Goal: Obtain resource: Download file/media

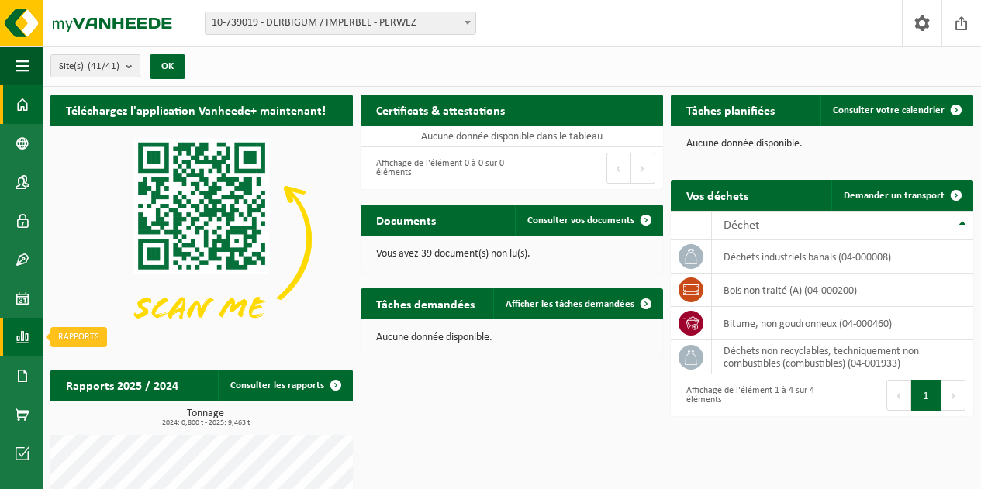
click at [21, 337] on span at bounding box center [23, 337] width 14 height 39
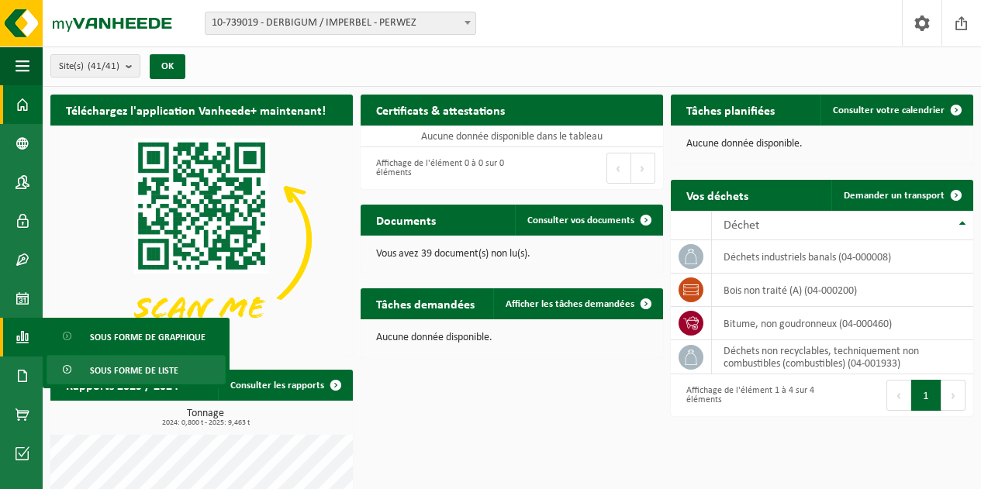
click at [99, 365] on span "Sous forme de liste" at bounding box center [134, 370] width 88 height 29
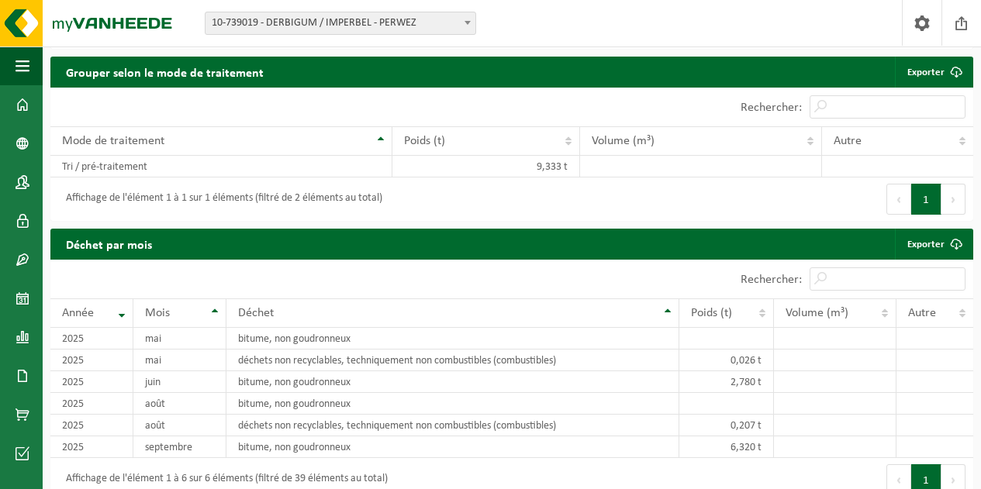
scroll to position [720, 0]
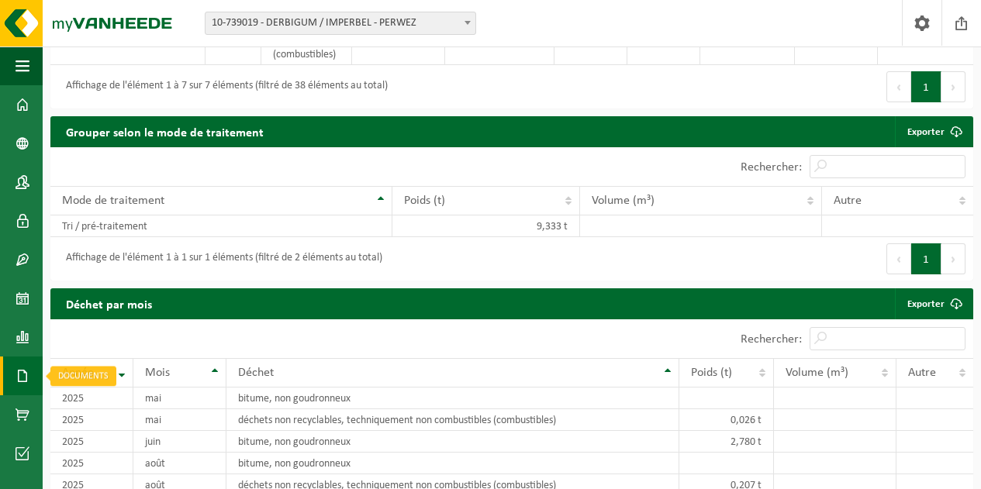
click at [23, 369] on span at bounding box center [23, 376] width 14 height 39
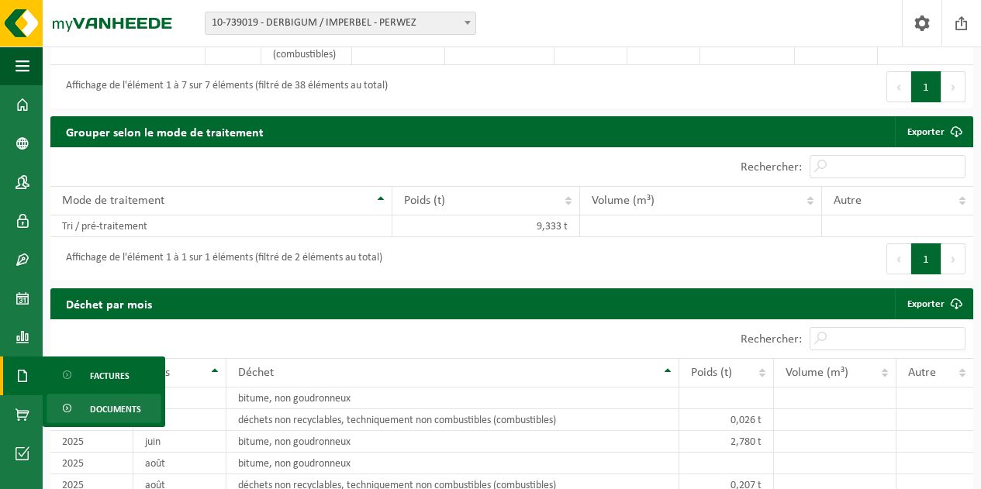
click at [79, 400] on link "Documents" at bounding box center [104, 408] width 115 height 29
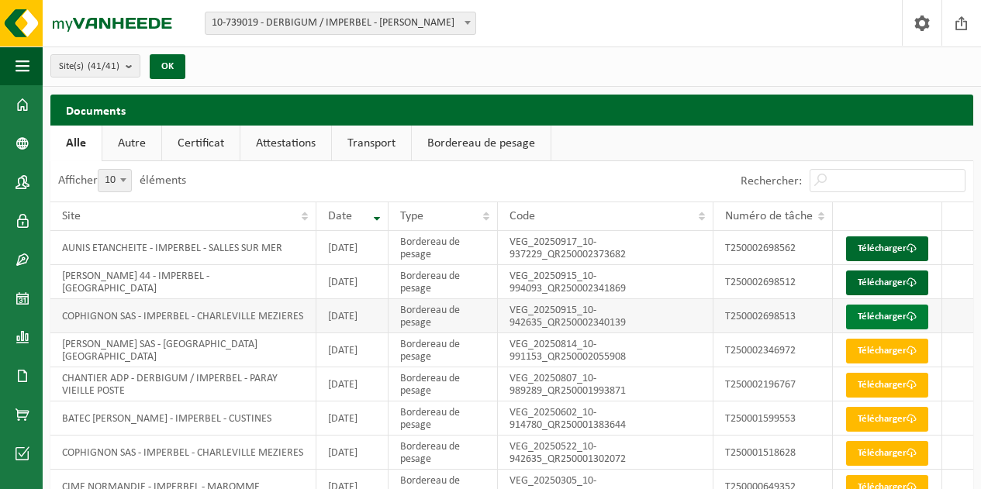
click at [877, 330] on link "Télécharger" at bounding box center [887, 317] width 82 height 25
click at [871, 330] on link "Télécharger" at bounding box center [887, 317] width 82 height 25
click at [877, 296] on link "Télécharger" at bounding box center [887, 283] width 82 height 25
click at [907, 254] on span at bounding box center [912, 249] width 10 height 10
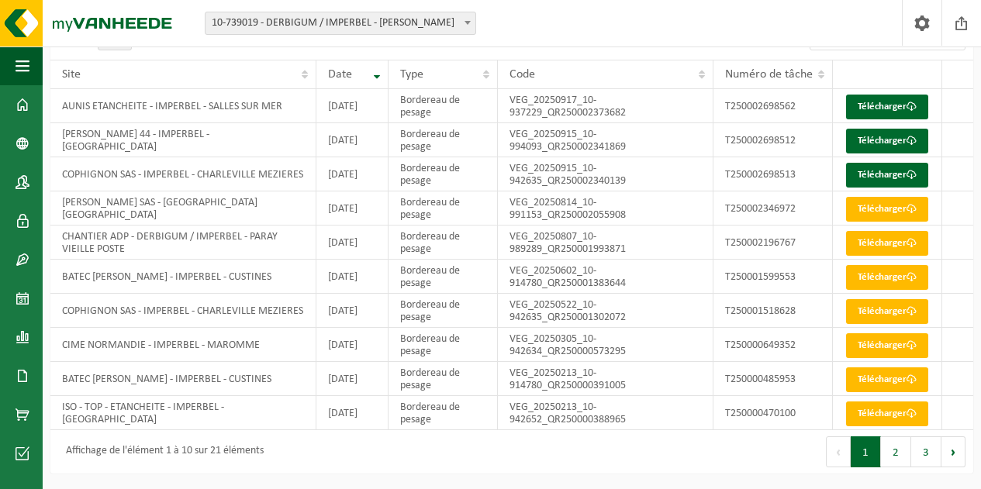
scroll to position [266, 0]
click at [894, 455] on button "2" at bounding box center [896, 452] width 30 height 31
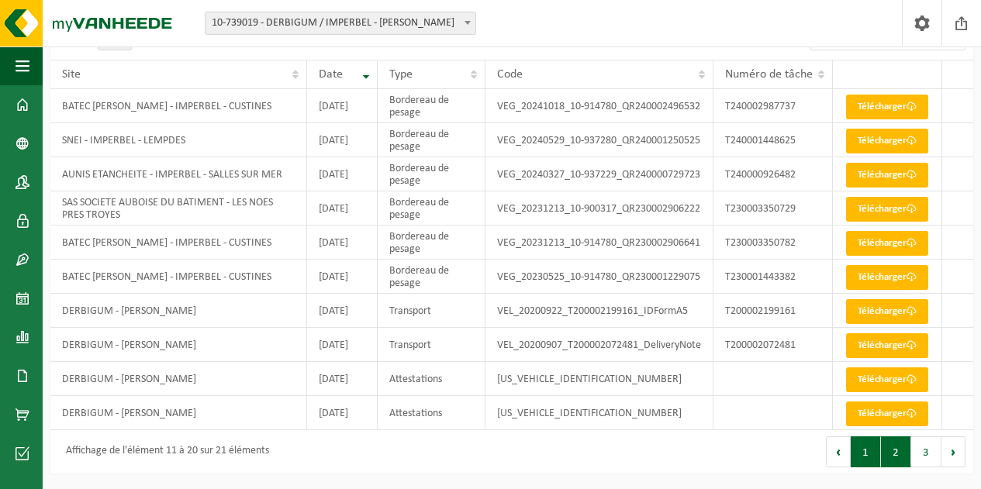
click at [870, 453] on button "1" at bounding box center [866, 452] width 30 height 31
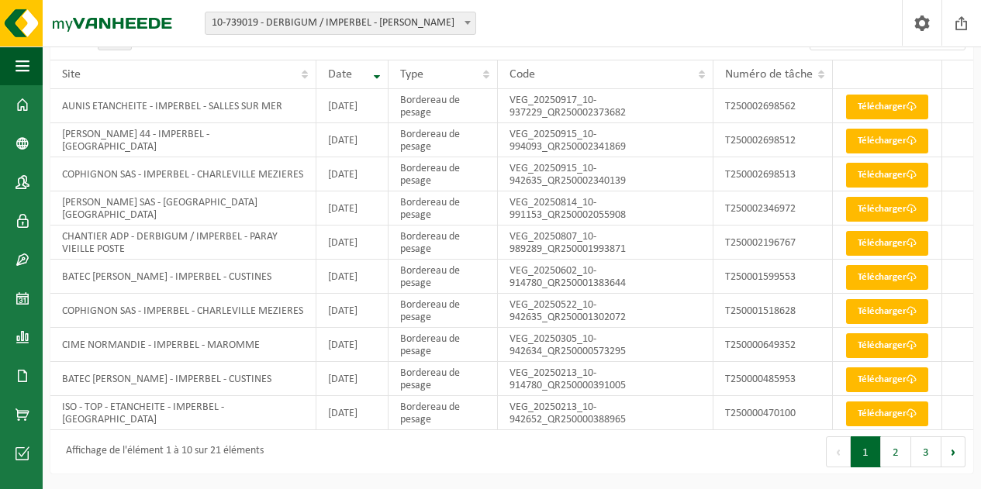
scroll to position [0, 0]
